Goal: Task Accomplishment & Management: Manage account settings

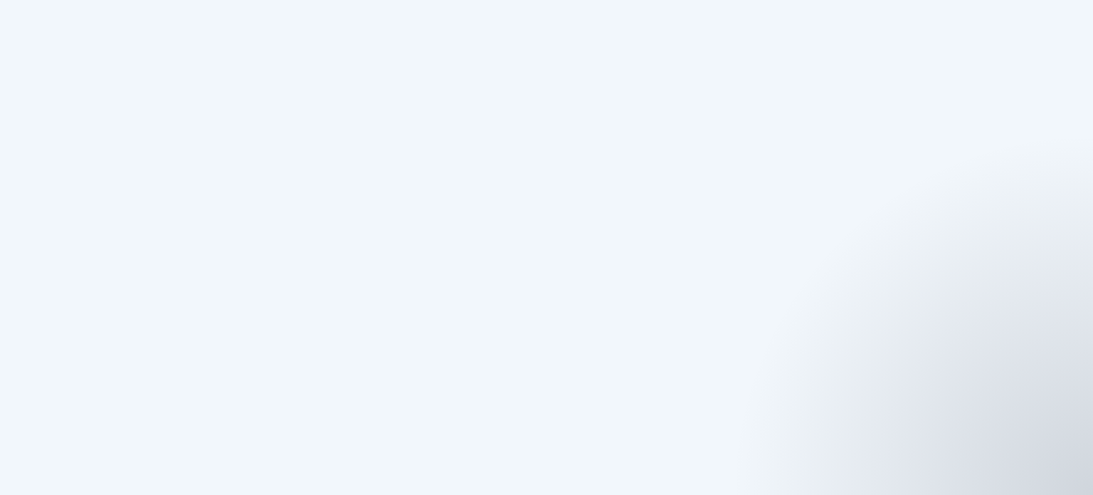
click at [518, 260] on html at bounding box center [546, 247] width 1093 height 495
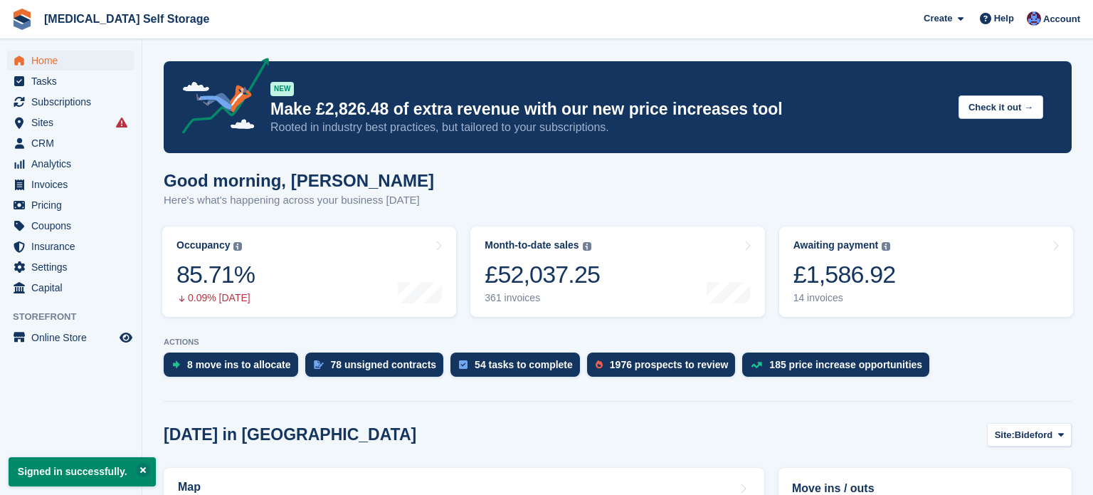
click at [676, 208] on div "Good morning, [PERSON_NAME] Here's what's happening across your business [DATE]" at bounding box center [618, 198] width 908 height 55
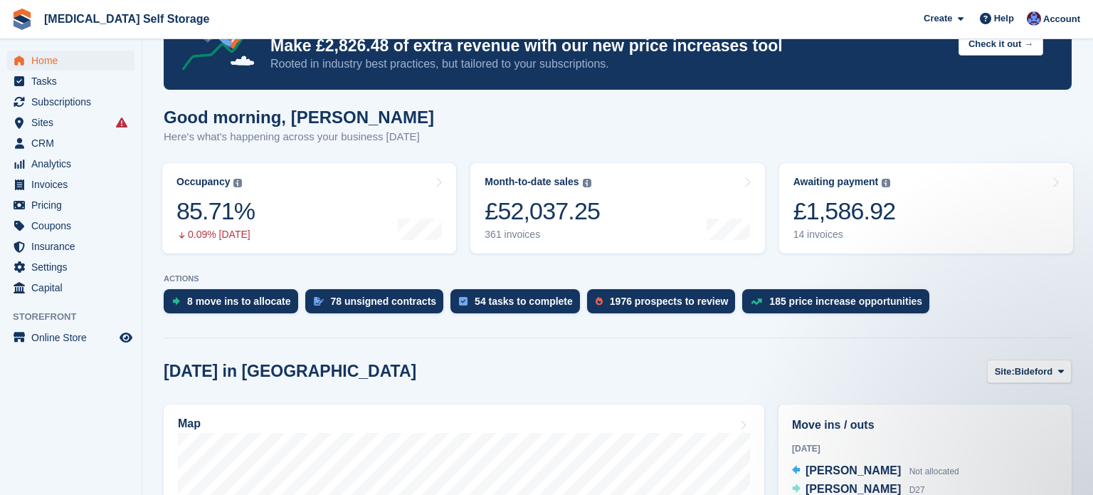
scroll to position [57, 0]
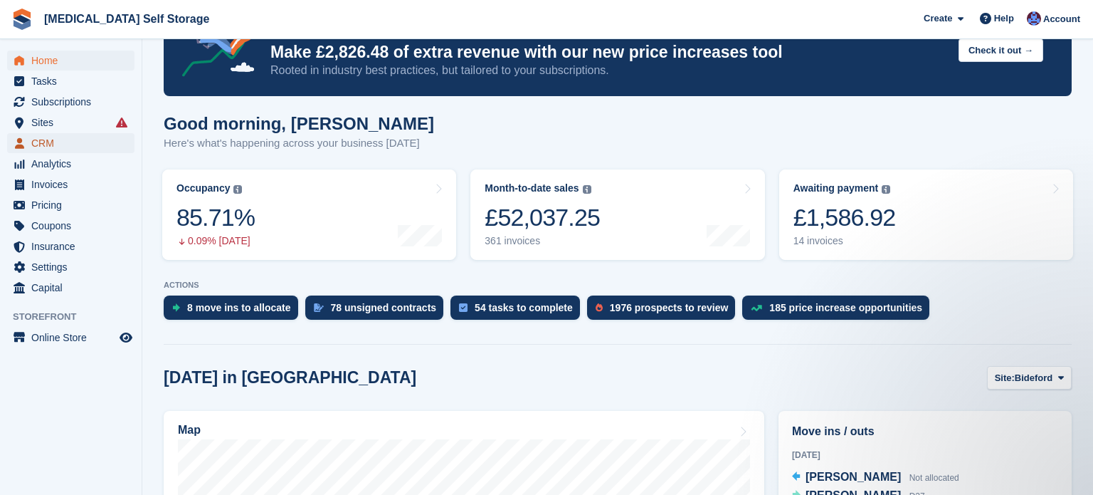
click at [53, 144] on span "CRM" at bounding box center [73, 143] width 85 height 20
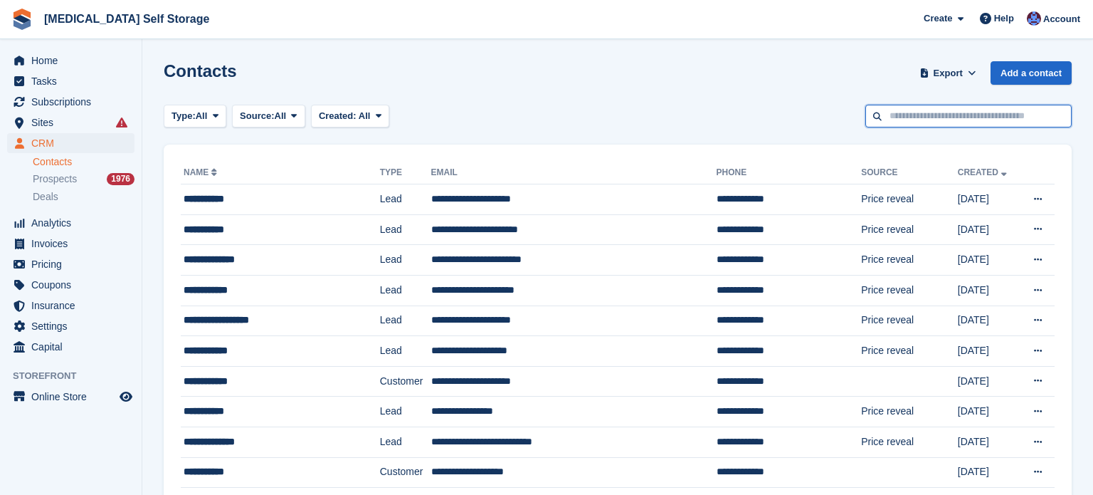
click at [931, 120] on input "text" at bounding box center [968, 116] width 206 height 23
type input "****"
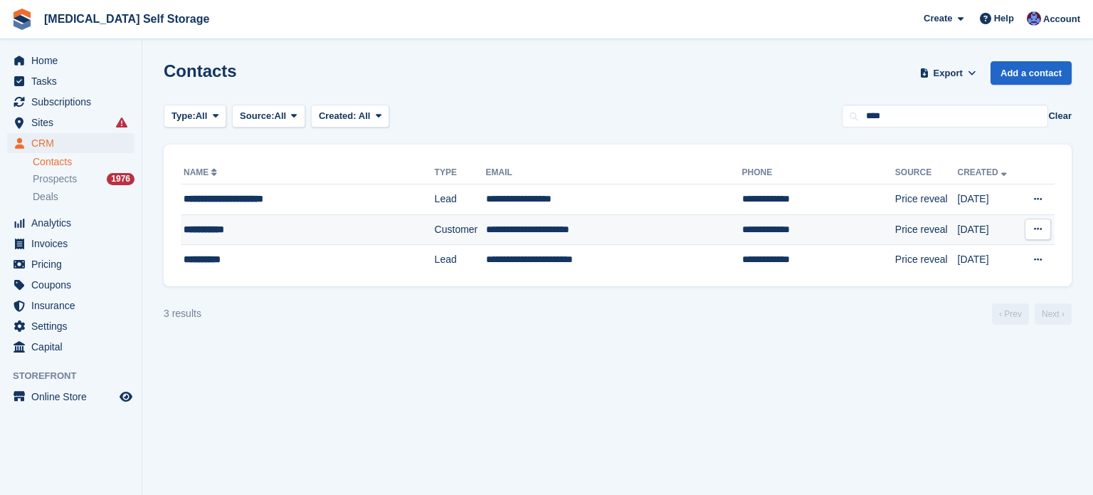
click at [623, 232] on td "**********" at bounding box center [614, 229] width 256 height 31
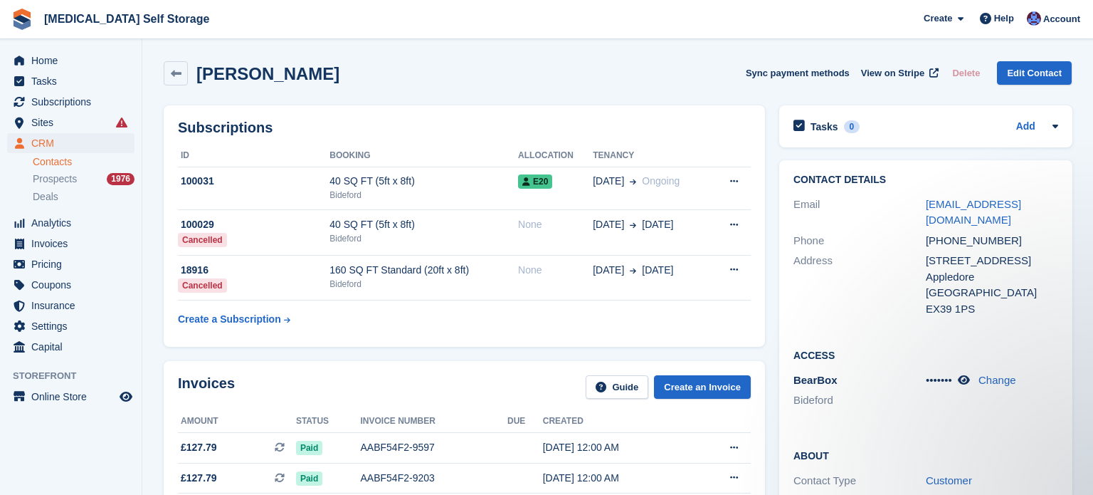
click at [427, 90] on div "Joanne Kent Sync payment methods View on Stripe Delete Edit Contact" at bounding box center [618, 76] width 922 height 44
click at [961, 374] on icon at bounding box center [964, 379] width 12 height 11
click at [51, 139] on span "CRM" at bounding box center [73, 143] width 85 height 20
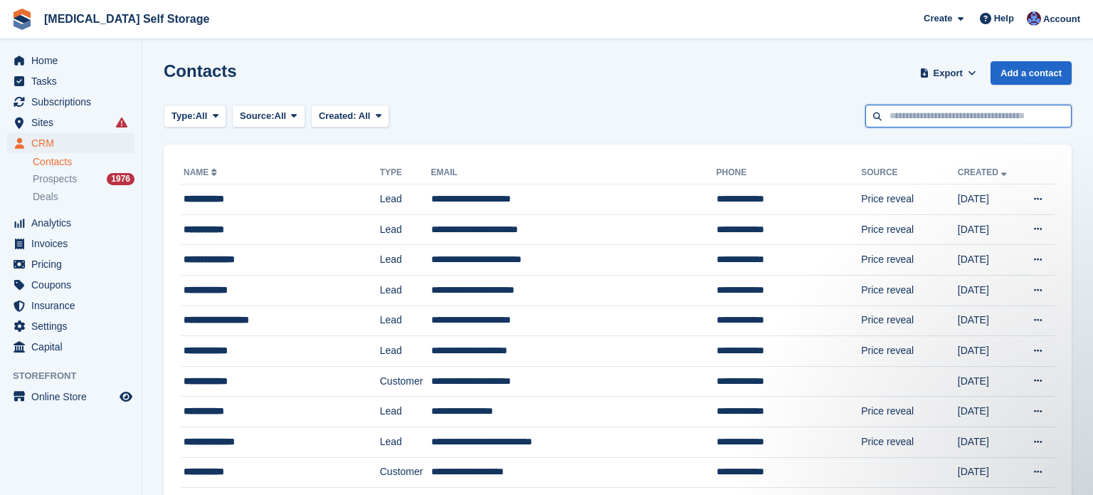
click at [905, 123] on input "text" at bounding box center [968, 116] width 206 height 23
type input "****"
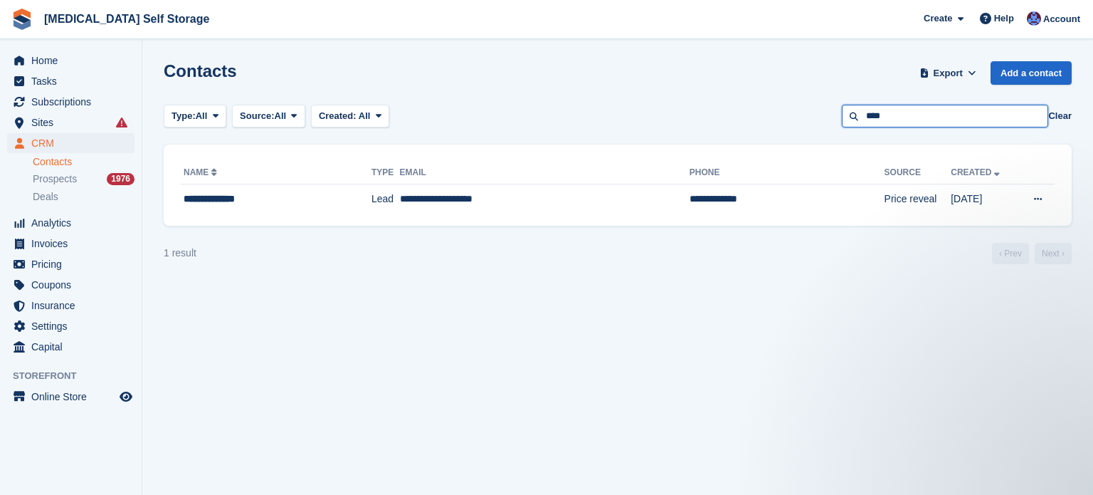
click at [904, 118] on input "****" at bounding box center [945, 116] width 206 height 23
type input "*"
click at [53, 58] on span "Home" at bounding box center [73, 61] width 85 height 20
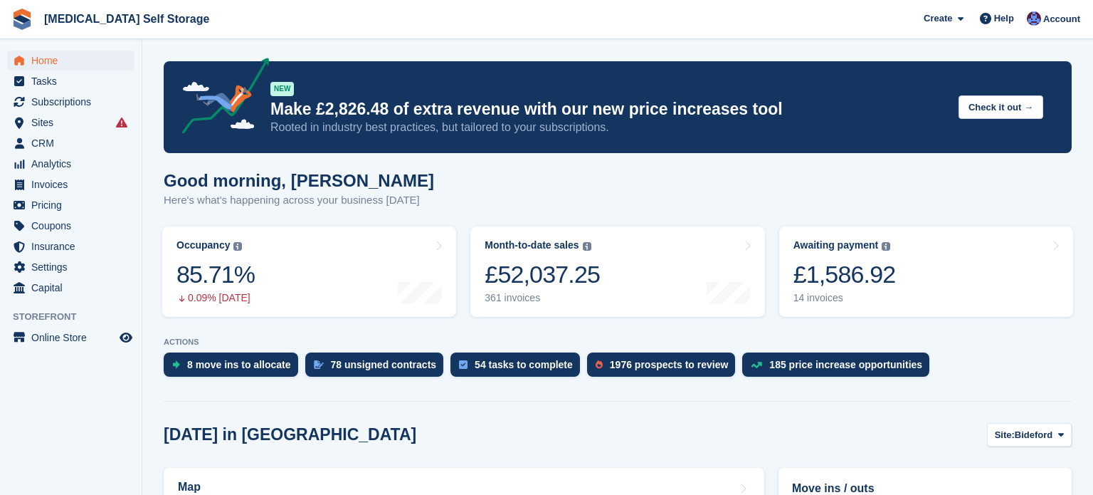
click at [527, 181] on div "Good morning, [PERSON_NAME] Here's what's happening across your business [DATE]" at bounding box center [618, 198] width 908 height 55
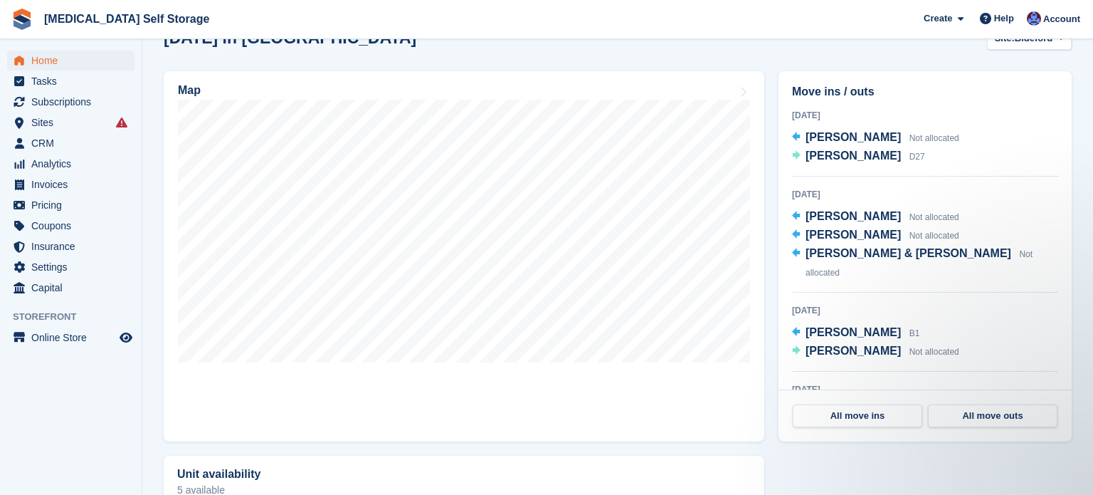
scroll to position [398, 0]
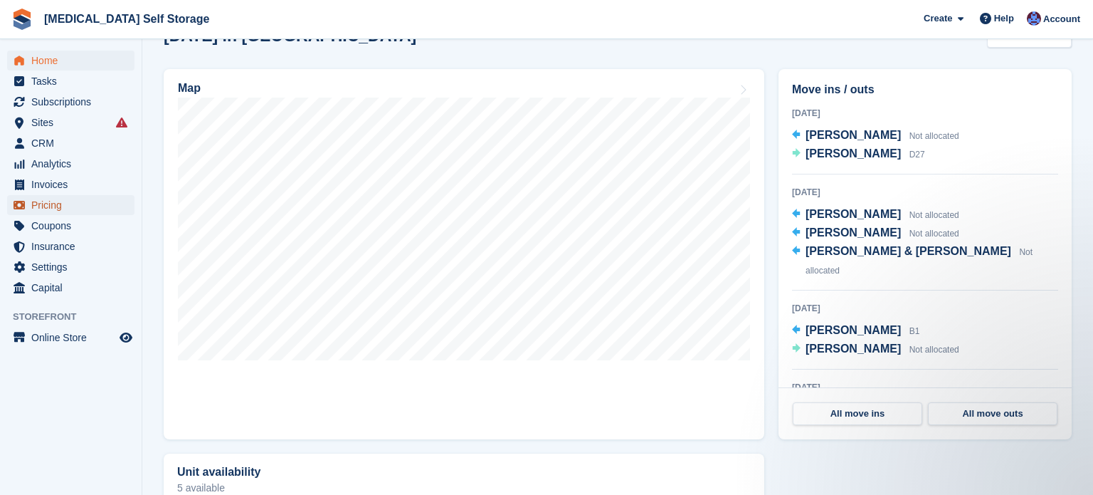
click at [60, 204] on span "Pricing" at bounding box center [73, 205] width 85 height 20
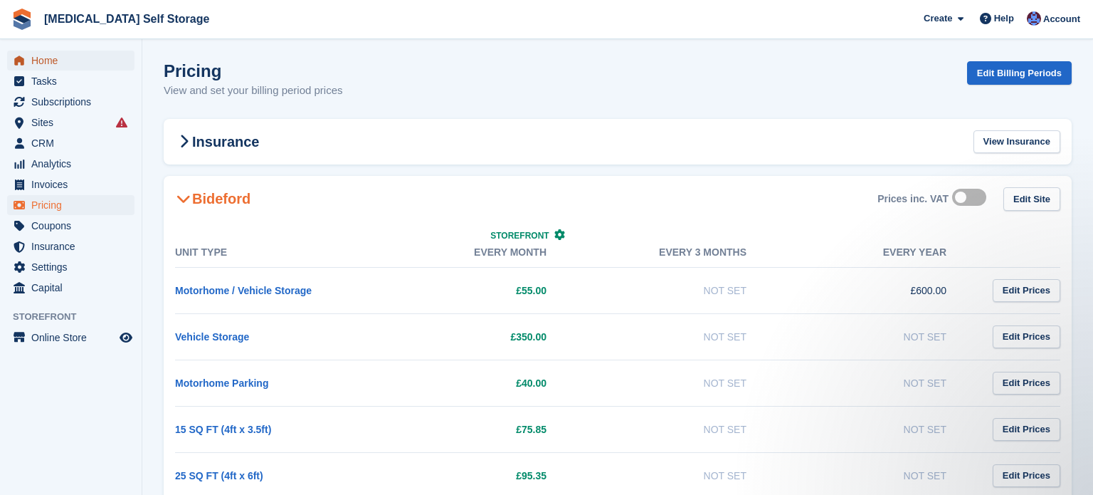
click at [47, 67] on span "Home" at bounding box center [73, 61] width 85 height 20
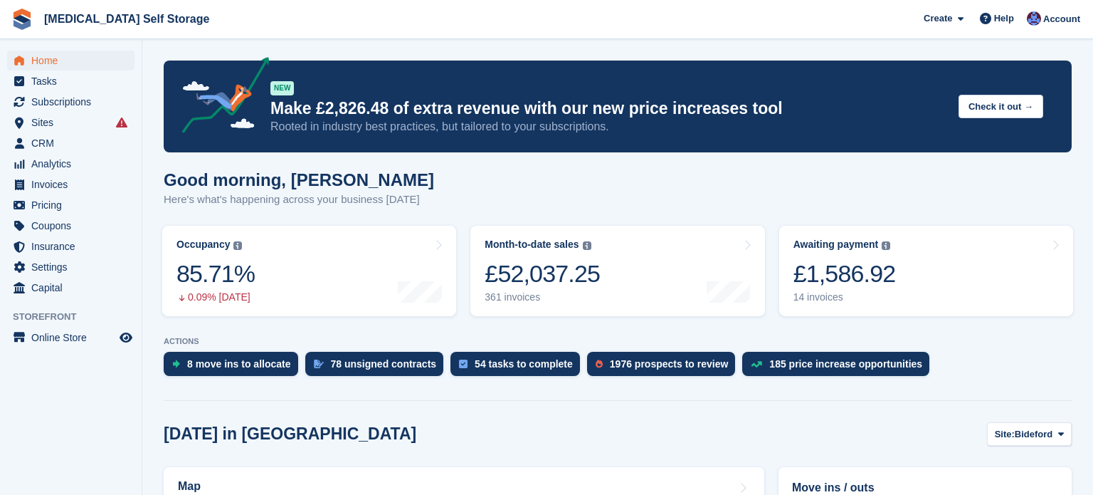
scroll to position [85, 0]
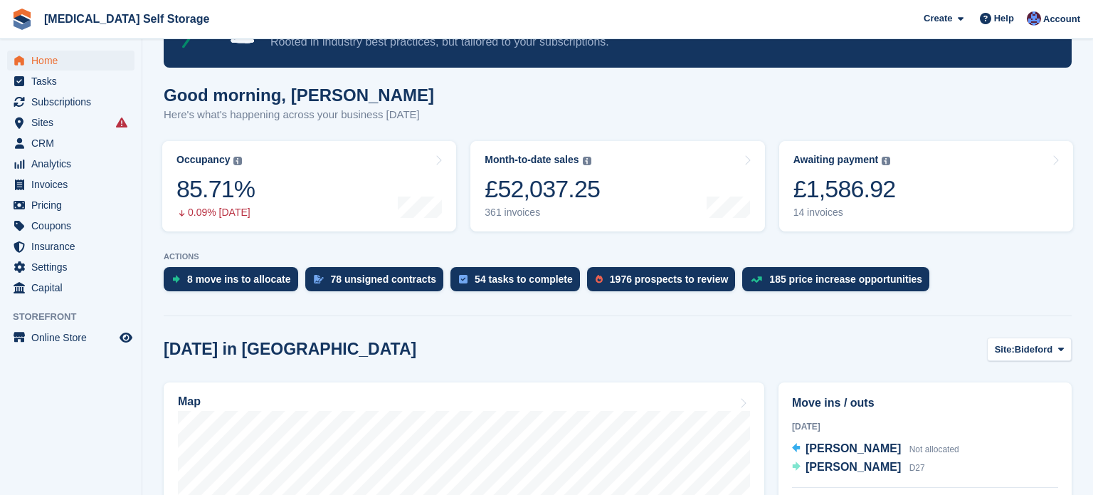
click at [601, 102] on div "Good morning, [PERSON_NAME] Here's what's happening across your business [DATE]" at bounding box center [618, 112] width 908 height 55
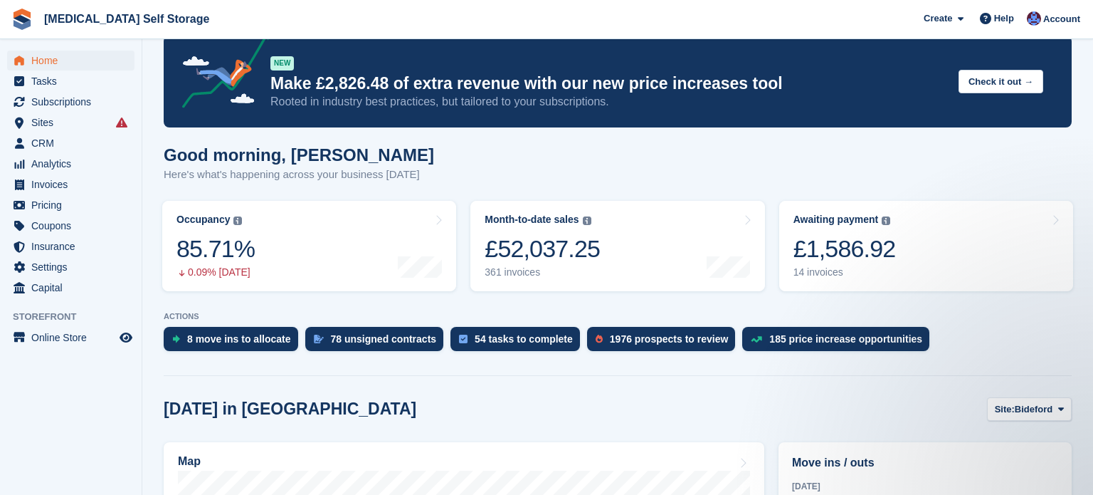
scroll to position [0, 0]
